Goal: Task Accomplishment & Management: Manage account settings

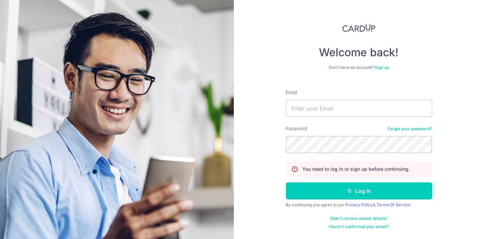
click at [319, 117] on form "Email Password Forgot your password? You need to log in or sign up before conti…" at bounding box center [359, 156] width 146 height 145
click at [319, 111] on input "Email" at bounding box center [359, 108] width 146 height 17
type input "[EMAIL_ADDRESS][DOMAIN_NAME]"
click at [339, 95] on div "Email RYANNCHENG@HOTMAIL.COM" at bounding box center [359, 103] width 146 height 28
click at [336, 112] on input "[EMAIL_ADDRESS][DOMAIN_NAME]" at bounding box center [359, 108] width 146 height 17
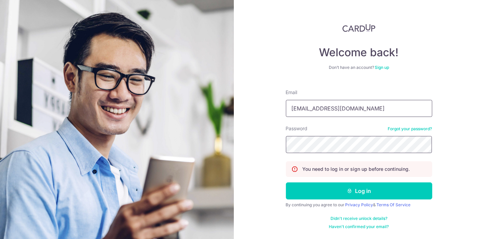
click at [286, 182] on button "Log in" at bounding box center [359, 190] width 146 height 17
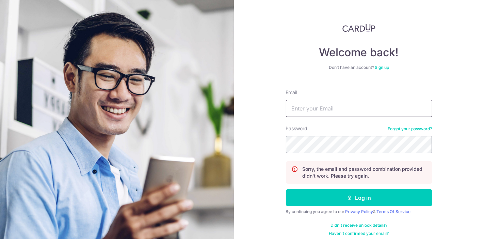
click at [305, 110] on input "Email" at bounding box center [359, 108] width 146 height 17
type input "[EMAIL_ADDRESS][DOMAIN_NAME]"
click at [286, 189] on button "Log in" at bounding box center [359, 197] width 146 height 17
click at [328, 118] on form "Email Password Forgot your password? Sorry, the email and password combination …" at bounding box center [359, 160] width 146 height 152
drag, startPoint x: 331, startPoint y: 108, endPoint x: 331, endPoint y: 116, distance: 7.5
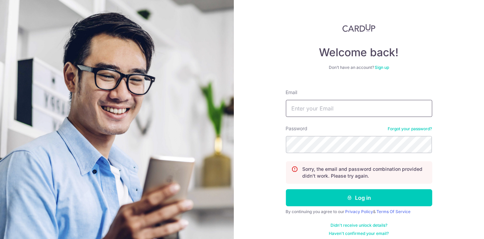
click at [331, 108] on input "Email" at bounding box center [359, 108] width 146 height 17
type input "RYANNCHENG@HOTMAIL.COM"
click at [286, 189] on button "Log in" at bounding box center [359, 197] width 146 height 17
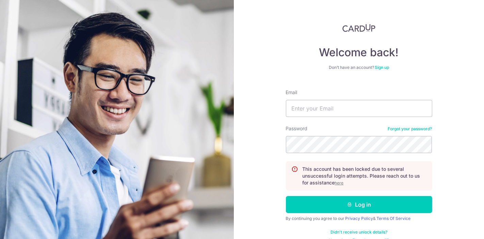
click at [336, 184] on u "here" at bounding box center [339, 182] width 9 height 5
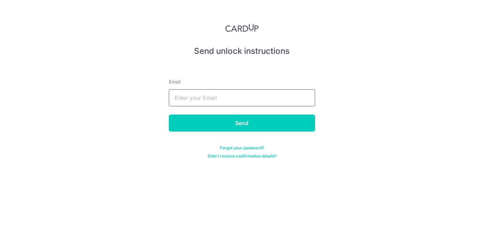
click at [225, 101] on input "text" at bounding box center [242, 97] width 146 height 17
type input "[EMAIL_ADDRESS][DOMAIN_NAME]"
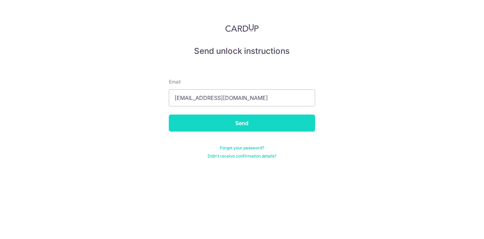
click at [228, 118] on input "Send" at bounding box center [242, 122] width 146 height 17
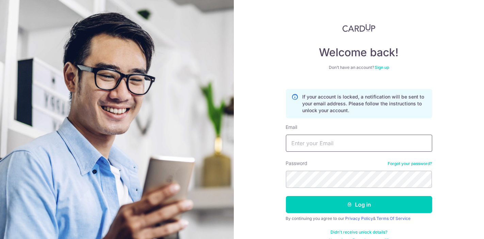
click at [301, 135] on input "Email" at bounding box center [359, 142] width 146 height 17
type input "RYANNCHENG@HOTMAIL.COM"
click at [286, 196] on button "Log in" at bounding box center [359, 204] width 146 height 17
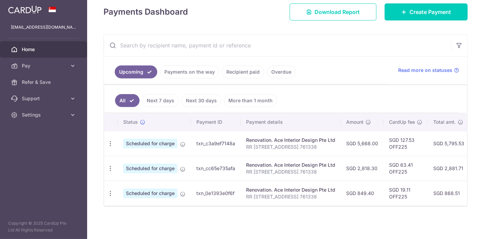
click at [181, 72] on link "Payments on the way" at bounding box center [189, 71] width 59 height 13
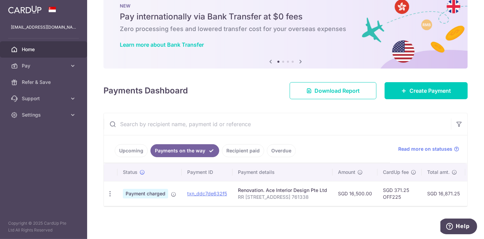
click at [130, 149] on link "Upcoming" at bounding box center [131, 150] width 33 height 13
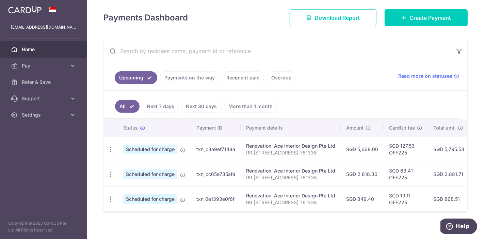
scroll to position [97, 0]
